Goal: Task Accomplishment & Management: Complete application form

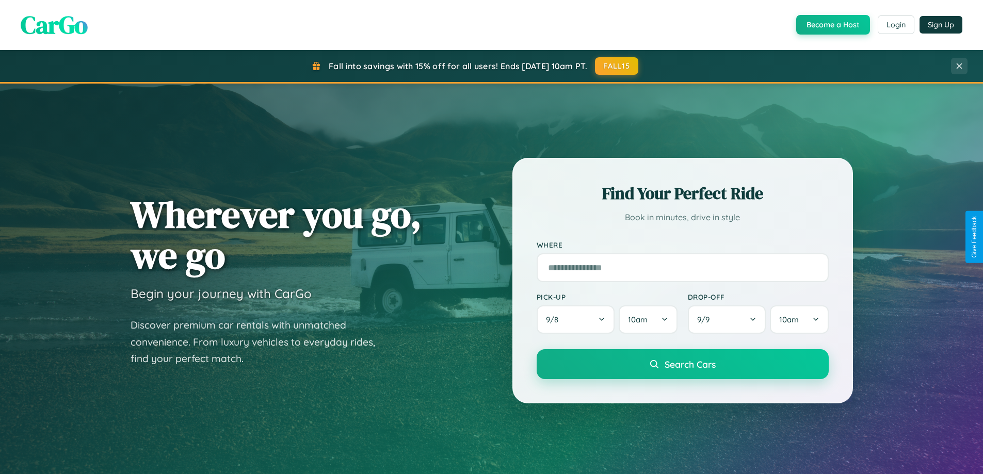
scroll to position [710, 0]
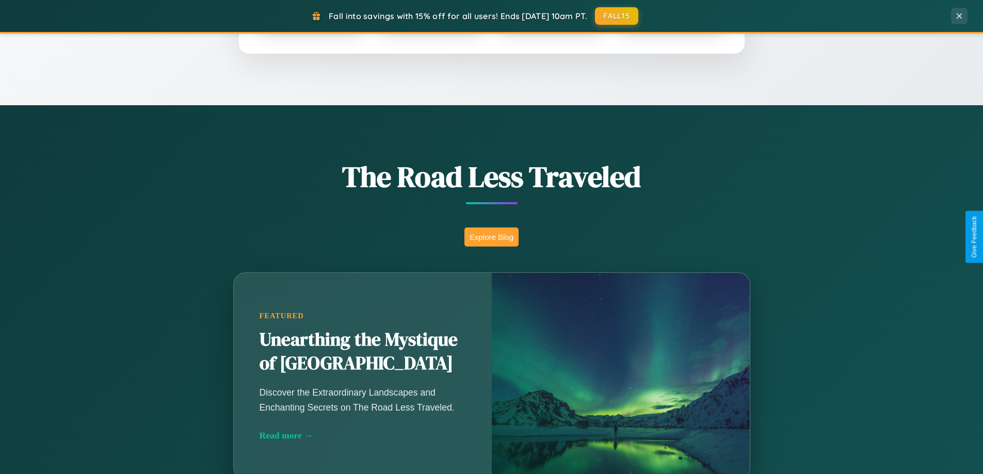
click at [491, 237] on button "Explore Blog" at bounding box center [491, 237] width 54 height 19
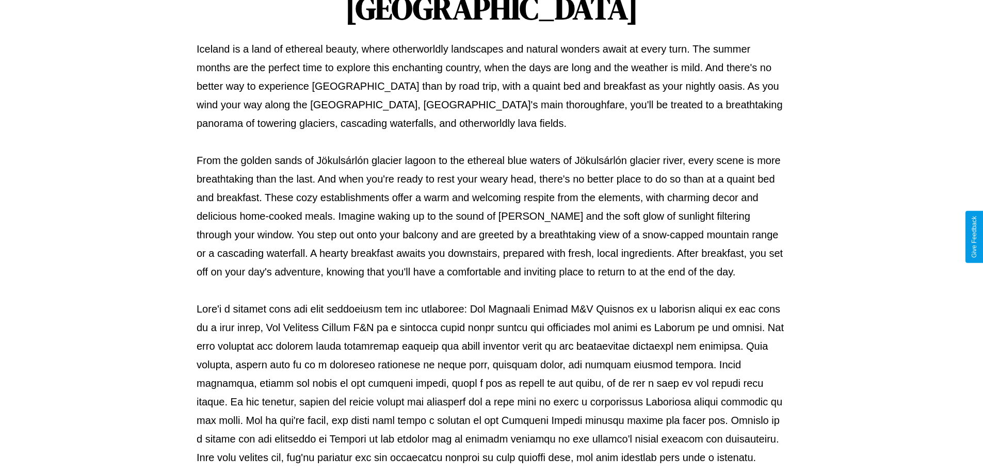
scroll to position [334, 0]
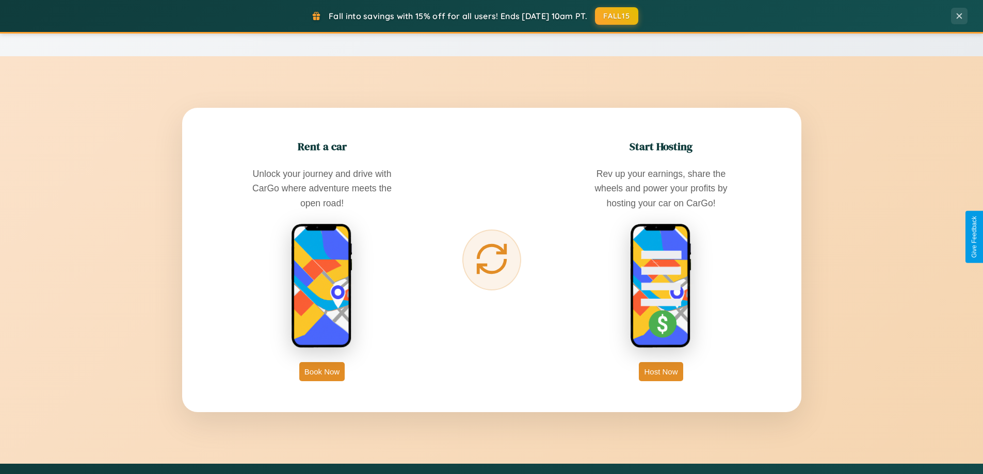
scroll to position [1658, 0]
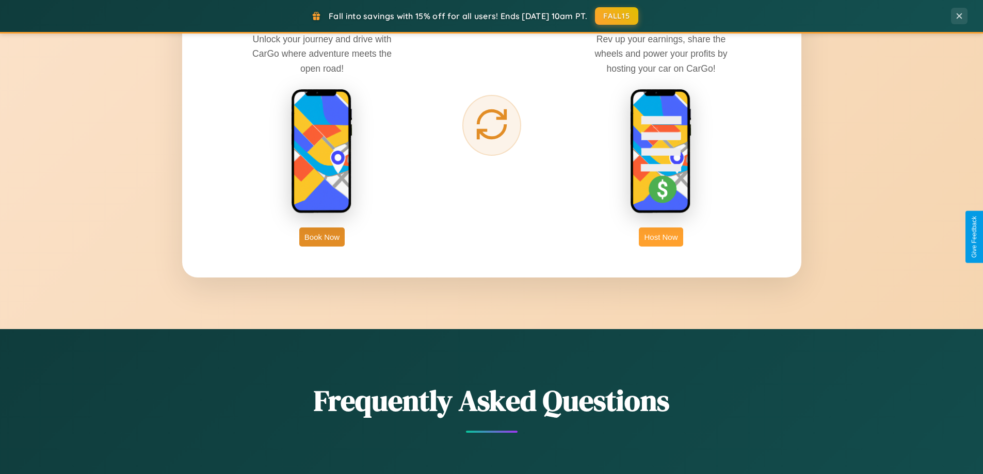
click at [661, 237] on button "Host Now" at bounding box center [661, 237] width 44 height 19
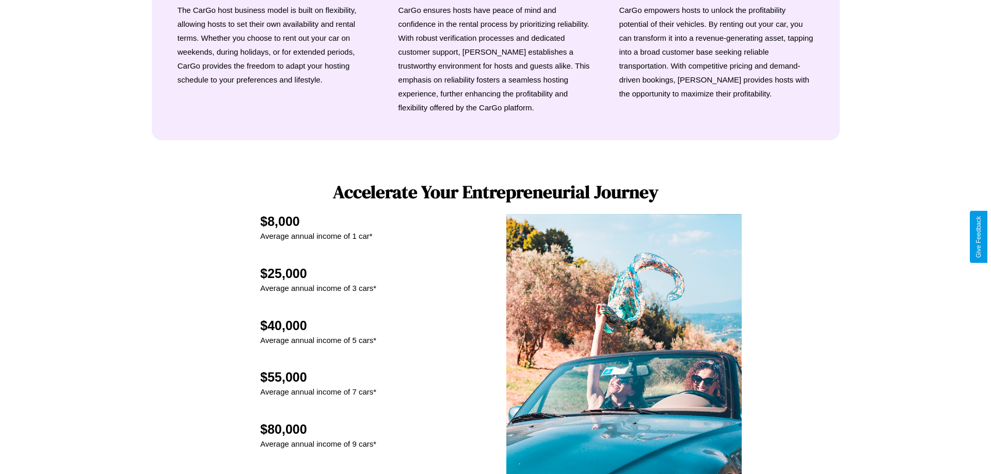
scroll to position [1076, 0]
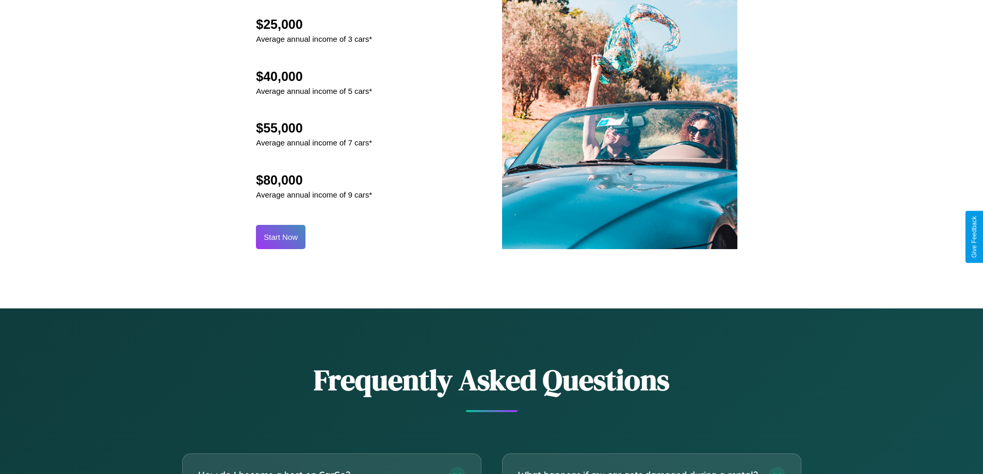
click at [281, 237] on button "Start Now" at bounding box center [281, 237] width 50 height 24
